Goal: Complete application form

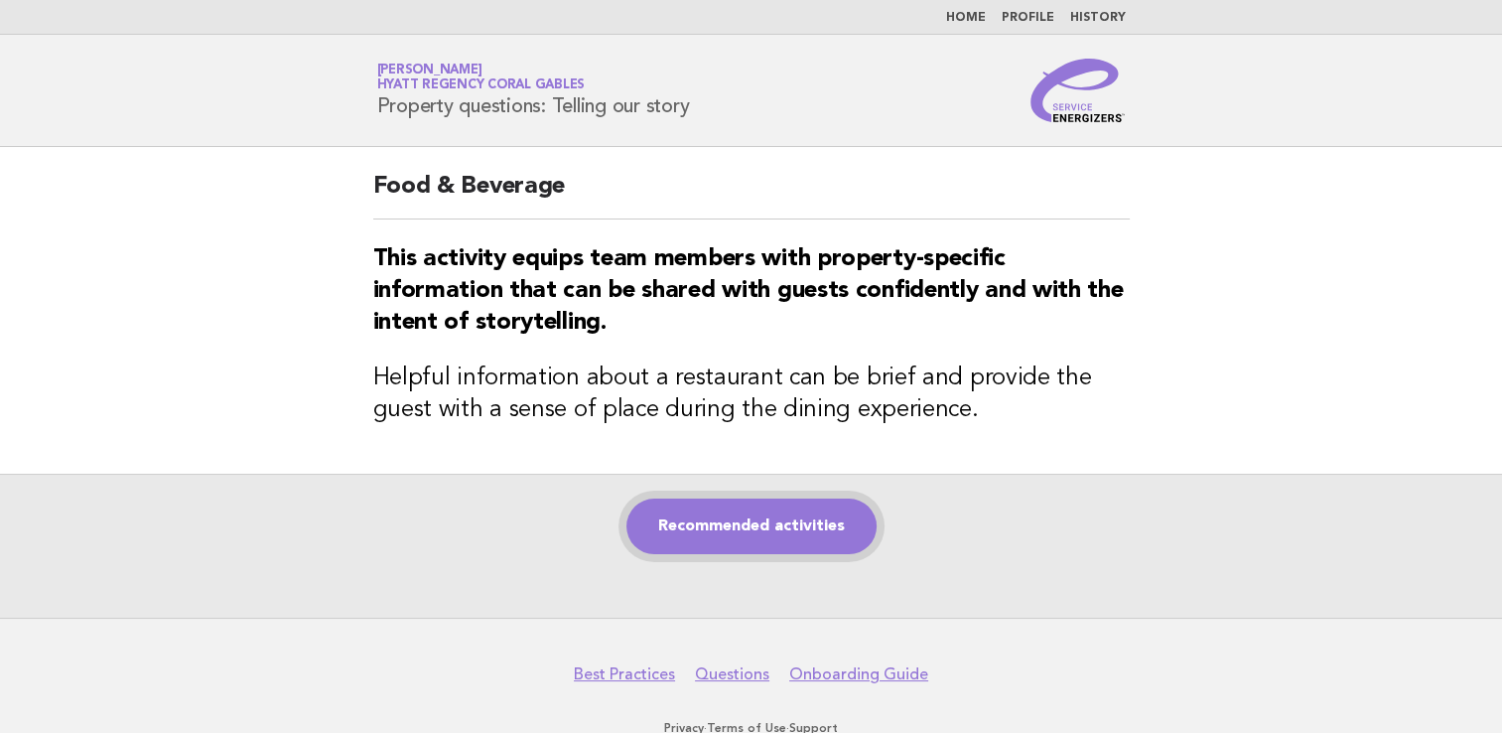
click at [809, 522] on link "Recommended activities" at bounding box center [752, 526] width 250 height 56
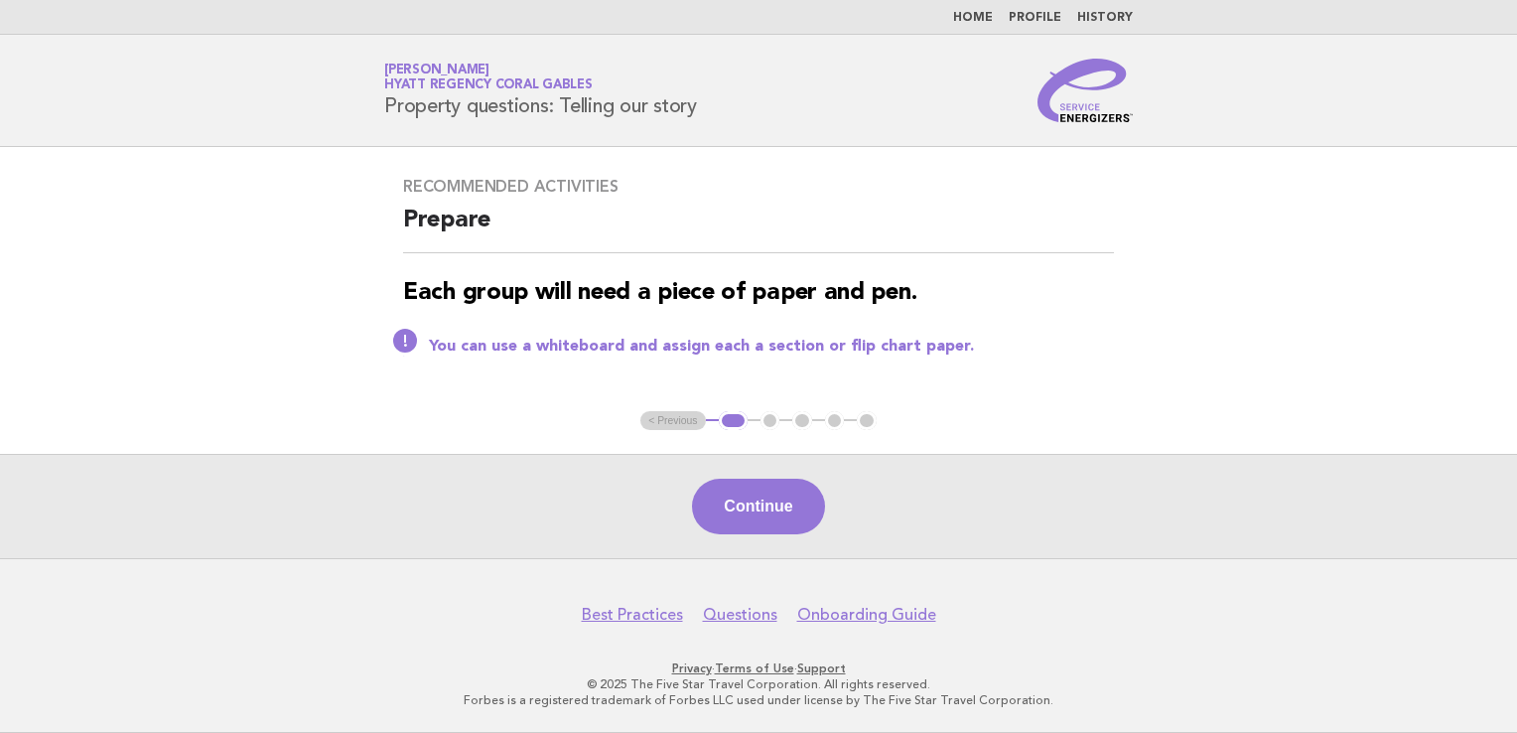
click at [778, 510] on button "Continue" at bounding box center [758, 507] width 132 height 56
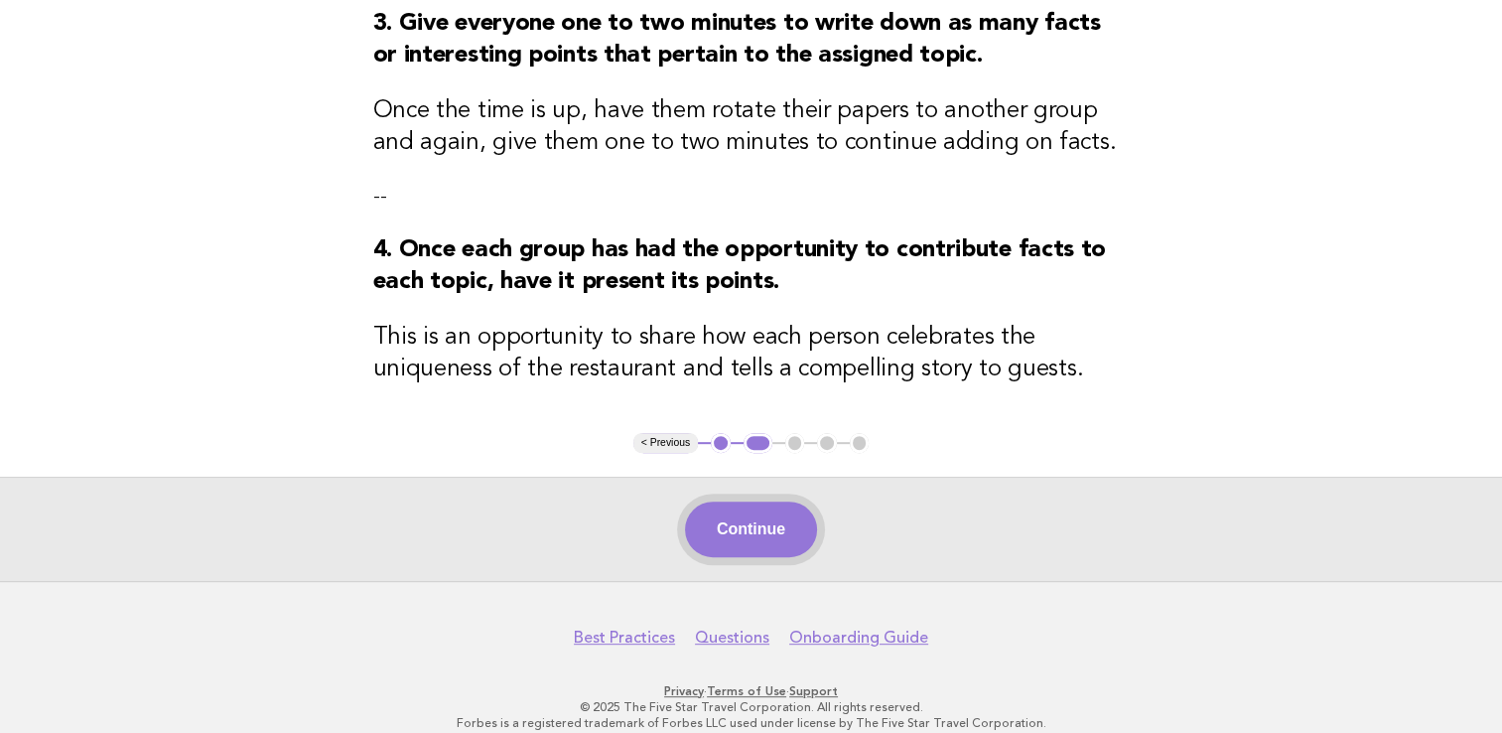
click at [761, 506] on button "Continue" at bounding box center [751, 529] width 132 height 56
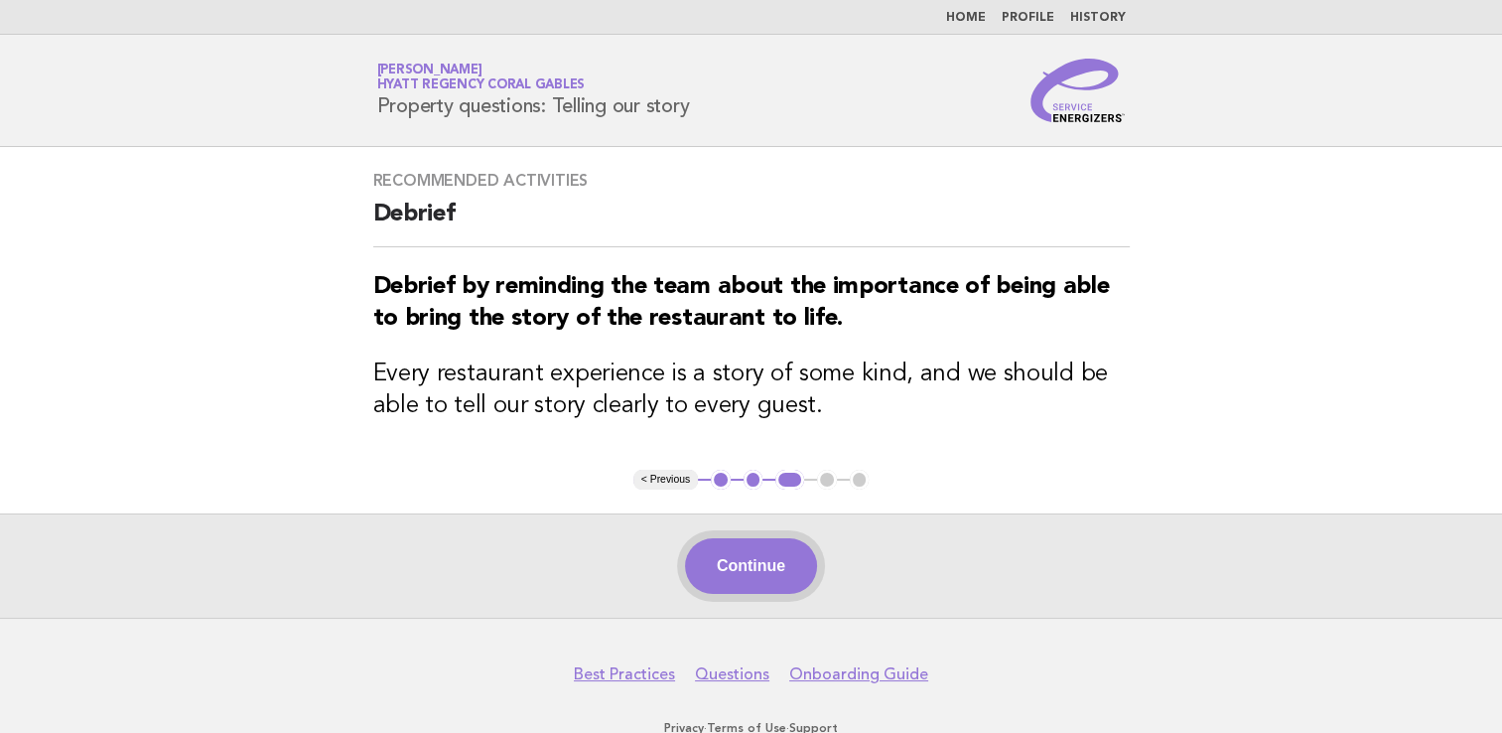
click at [732, 562] on button "Continue" at bounding box center [751, 566] width 132 height 56
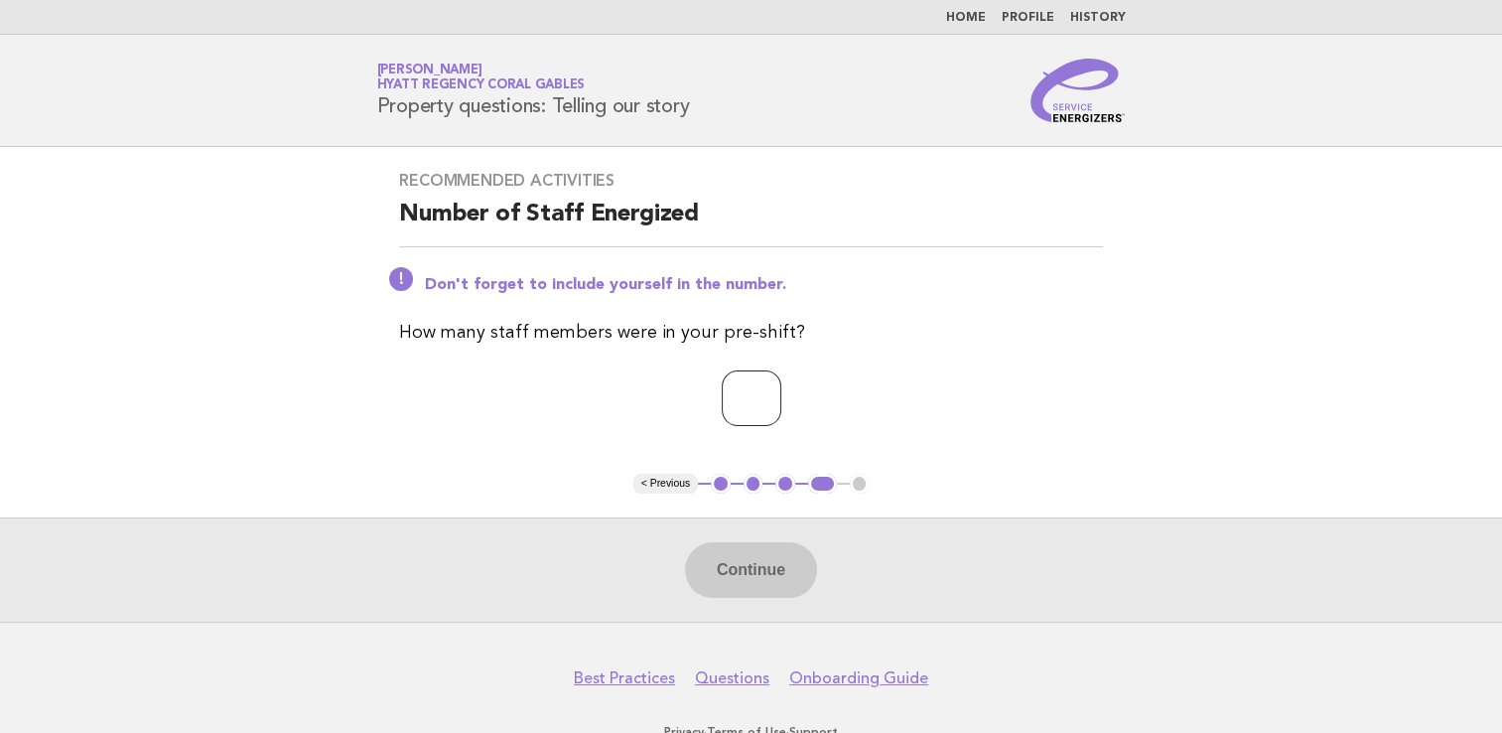
click at [773, 392] on input "number" at bounding box center [752, 398] width 60 height 56
type input "*"
click at [773, 572] on button "Continue" at bounding box center [751, 570] width 132 height 56
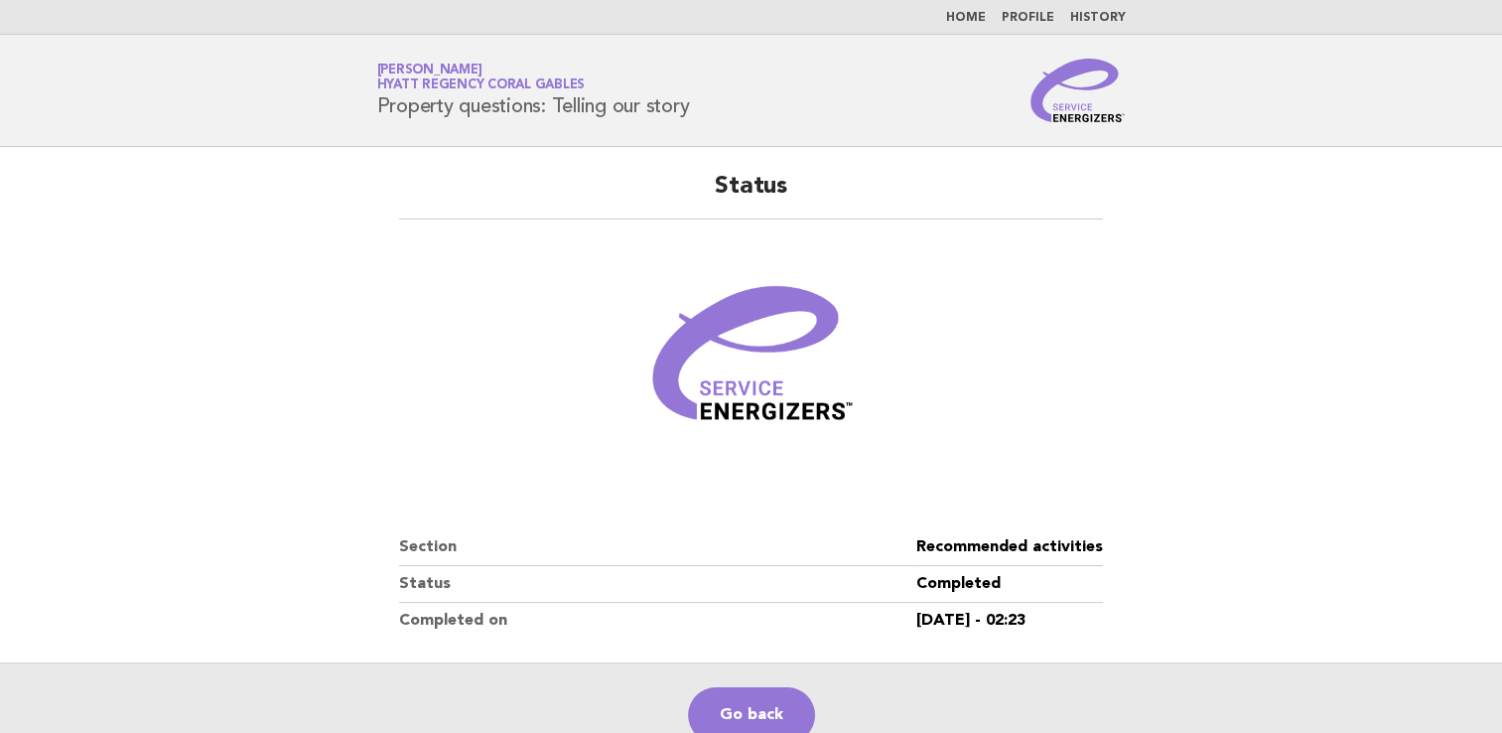
click at [970, 21] on link "Home" at bounding box center [966, 18] width 40 height 12
